Goal: Book appointment/travel/reservation

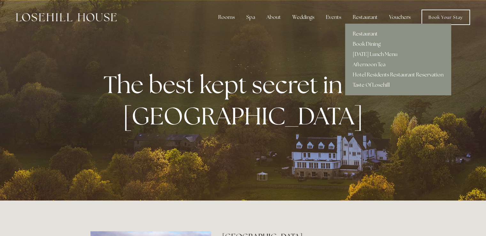
click at [366, 34] on link "Restaurant" at bounding box center [398, 34] width 106 height 10
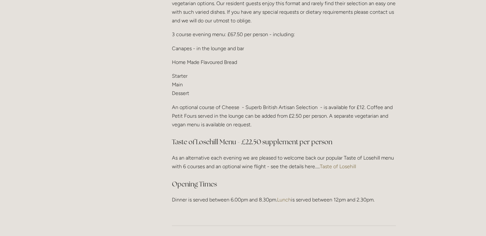
scroll to position [863, 0]
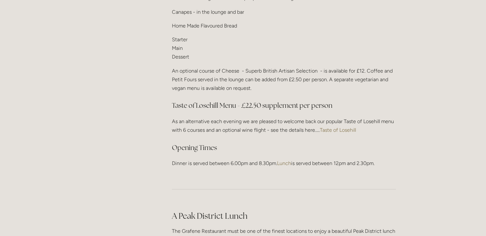
click at [284, 160] on link "Lunch" at bounding box center [284, 163] width 14 height 6
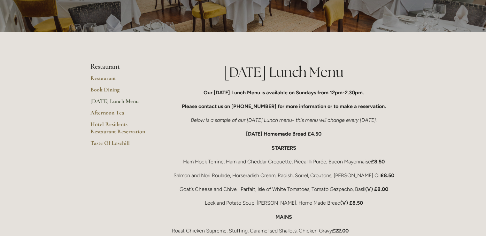
scroll to position [32, 0]
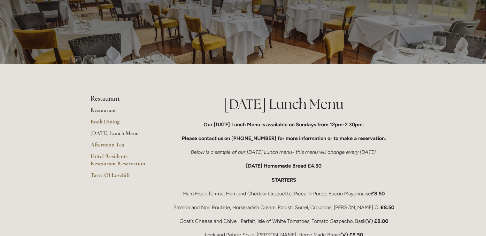
click at [109, 109] on link "Restaurant" at bounding box center [120, 112] width 61 height 12
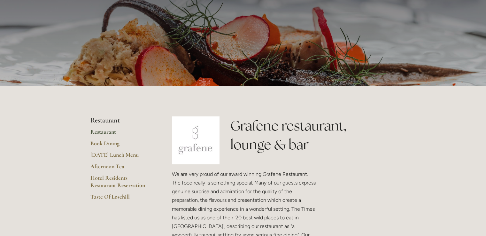
scroll to position [64, 0]
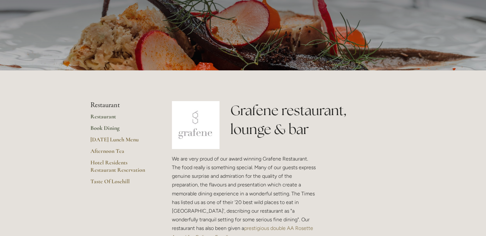
click at [111, 129] on link "Book Dining" at bounding box center [120, 130] width 61 height 12
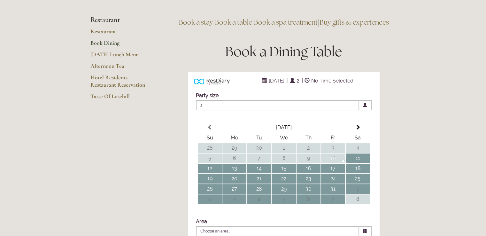
scroll to position [64, 0]
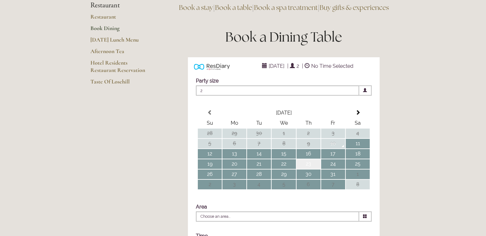
click at [312, 169] on td "23" at bounding box center [309, 164] width 24 height 10
type input "Any Area"
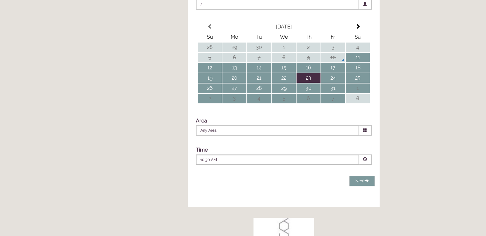
scroll to position [160, 0]
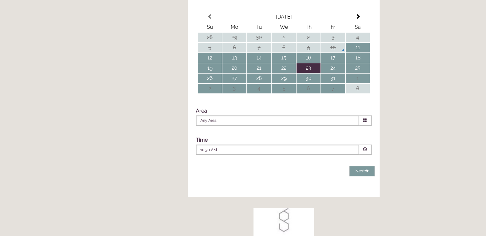
click at [364, 152] on span at bounding box center [365, 149] width 4 height 4
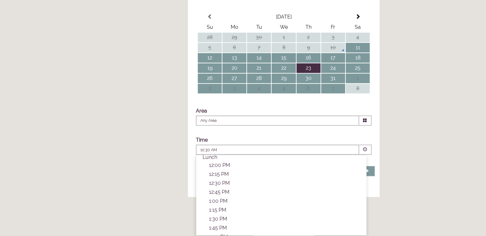
scroll to position [64, 0]
click at [219, 186] on p "12:30 PM" at bounding box center [284, 183] width 151 height 6
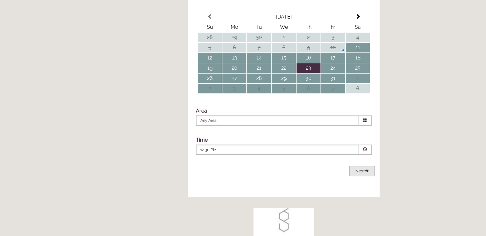
click at [366, 173] on span at bounding box center [367, 170] width 4 height 4
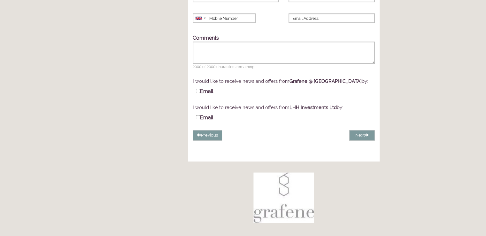
scroll to position [125, 0]
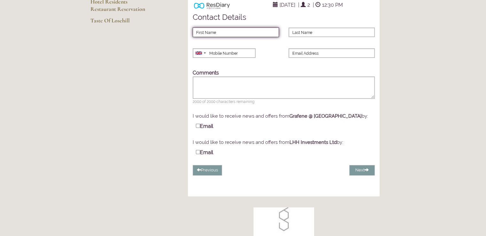
click at [223, 37] on input "First Name" at bounding box center [236, 32] width 86 height 10
type input "Chris"
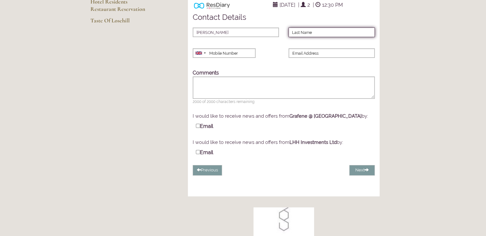
type input "Ramsden"
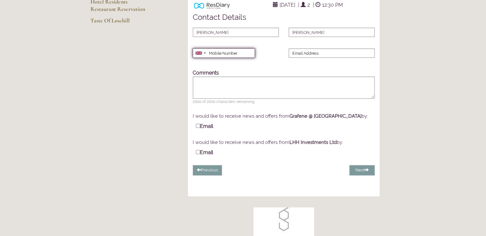
type input "07503886521"
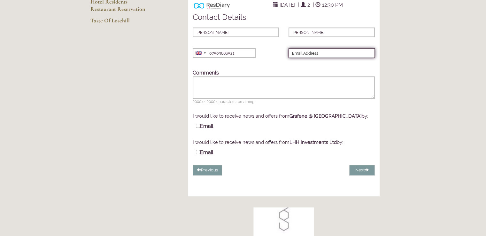
type input "chris@ramsden1.plus.com"
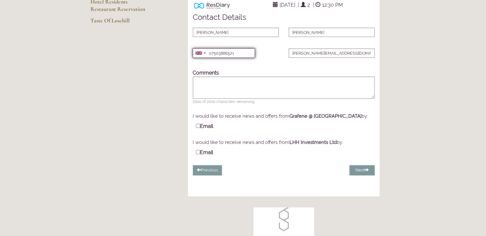
click at [239, 58] on input "07503886521" at bounding box center [224, 53] width 62 height 10
click at [197, 128] on input "Email" at bounding box center [198, 126] width 4 height 4
checkbox input "true"
click at [363, 176] on button "Next" at bounding box center [362, 170] width 26 height 11
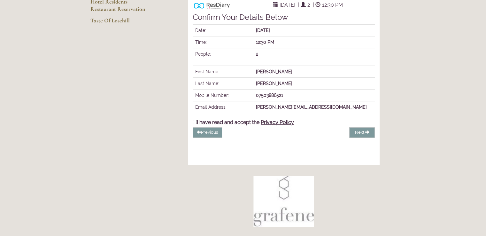
click at [195, 124] on input "I have read and accept the Privacy Policy" at bounding box center [195, 122] width 4 height 4
checkbox input "true"
click at [362, 135] on span "Complete Booking" at bounding box center [347, 132] width 37 height 5
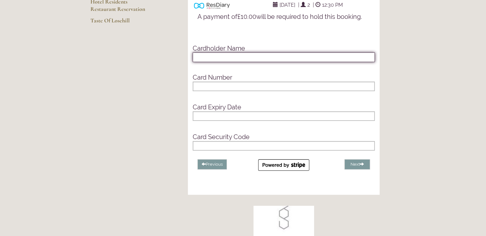
click at [225, 62] on input "text" at bounding box center [284, 57] width 182 height 10
click at [216, 62] on input "text" at bounding box center [284, 57] width 182 height 10
type input "MR CD RAMSDEN"
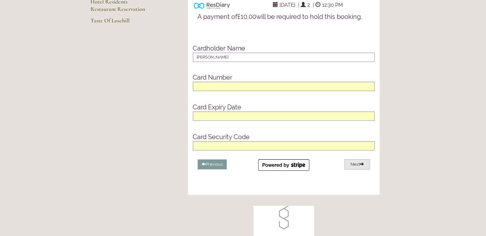
click at [355, 170] on button "Next" at bounding box center [358, 164] width 26 height 11
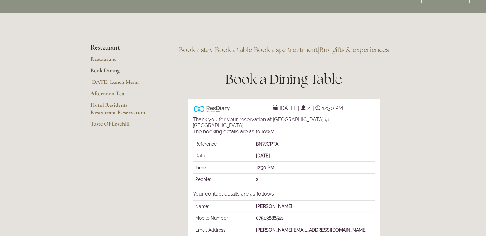
scroll to position [32, 0]
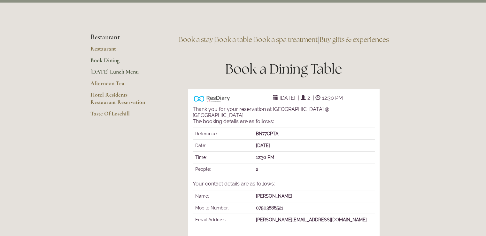
click at [96, 72] on link "[DATE] Lunch Menu" at bounding box center [120, 74] width 61 height 12
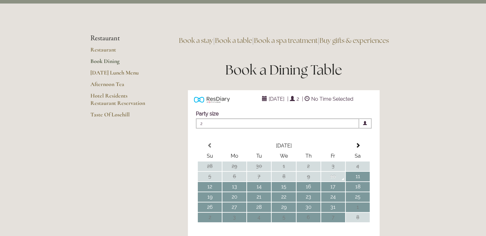
scroll to position [32, 0]
